Goal: Use online tool/utility: Utilize a website feature to perform a specific function

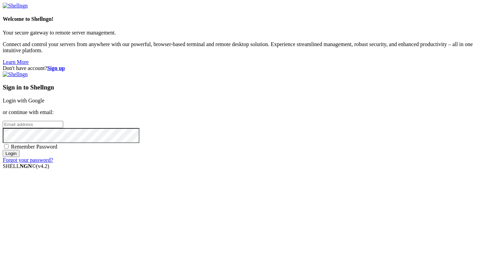
click at [44, 99] on link "Login with Google" at bounding box center [24, 101] width 42 height 6
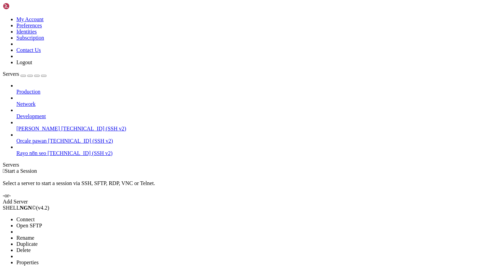
click at [48, 217] on li "Connect" at bounding box center [47, 220] width 62 height 6
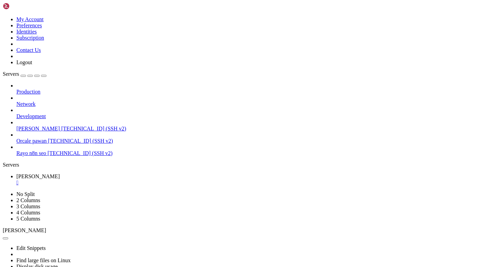
drag, startPoint x: 6, startPoint y: 458, endPoint x: 395, endPoint y: 503, distance: 391.9
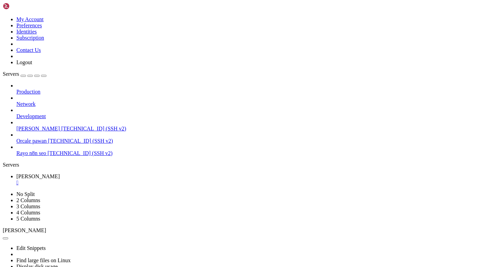
scroll to position [17, 0]
